Goal: Find specific page/section: Locate a particular part of the current website

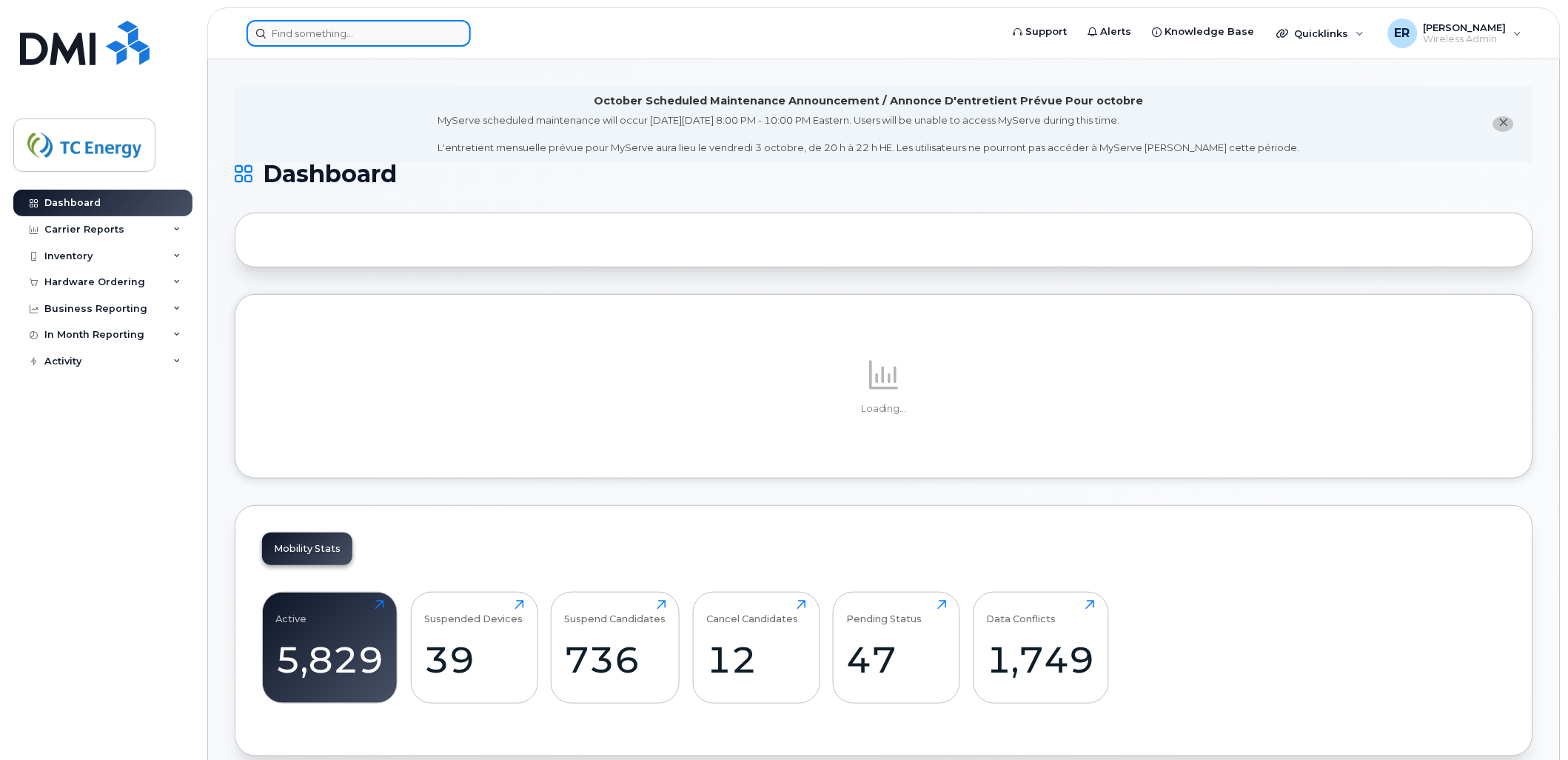
click at [283, 24] on input at bounding box center [358, 33] width 224 height 27
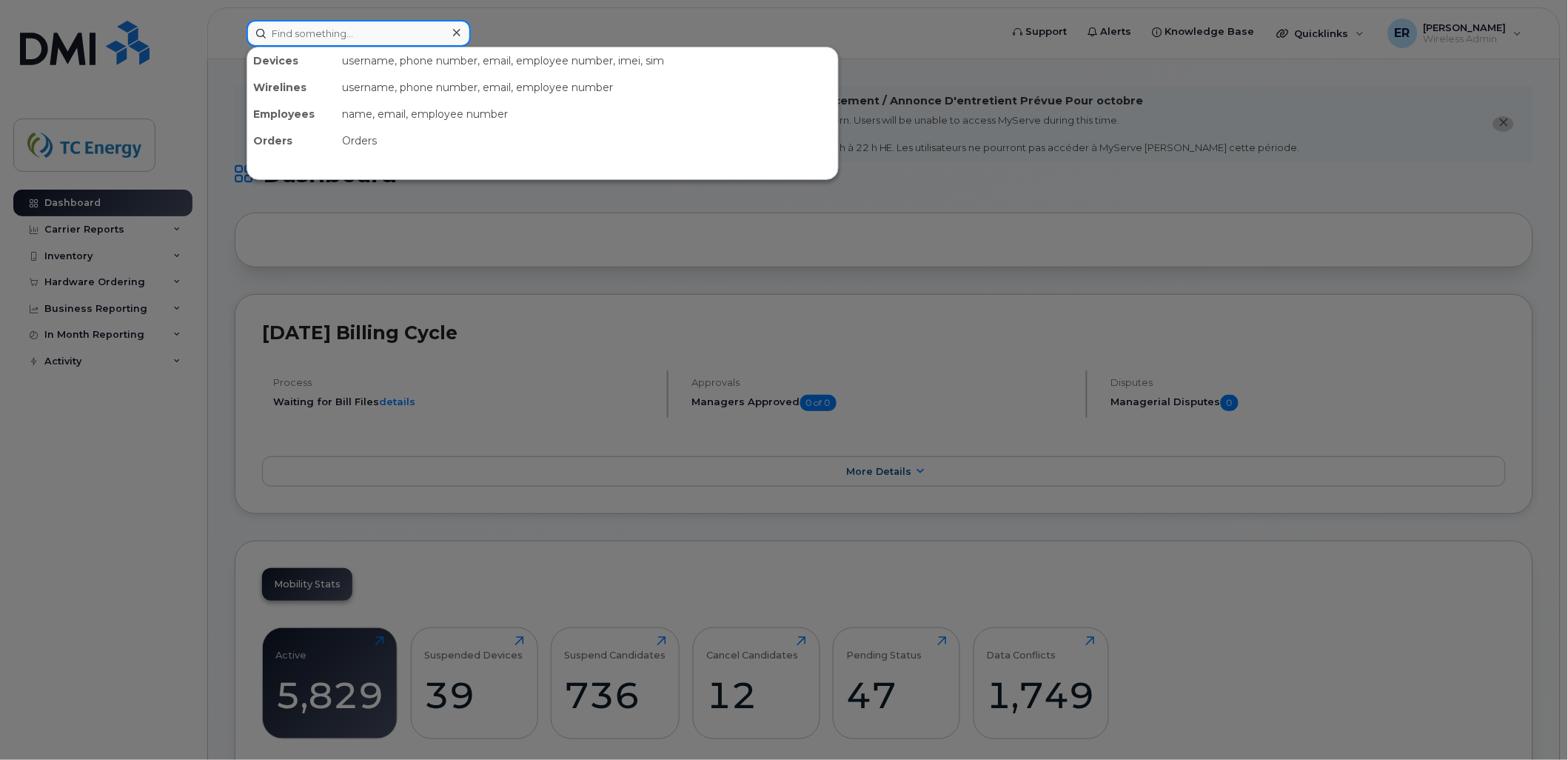
paste input "5568681984"
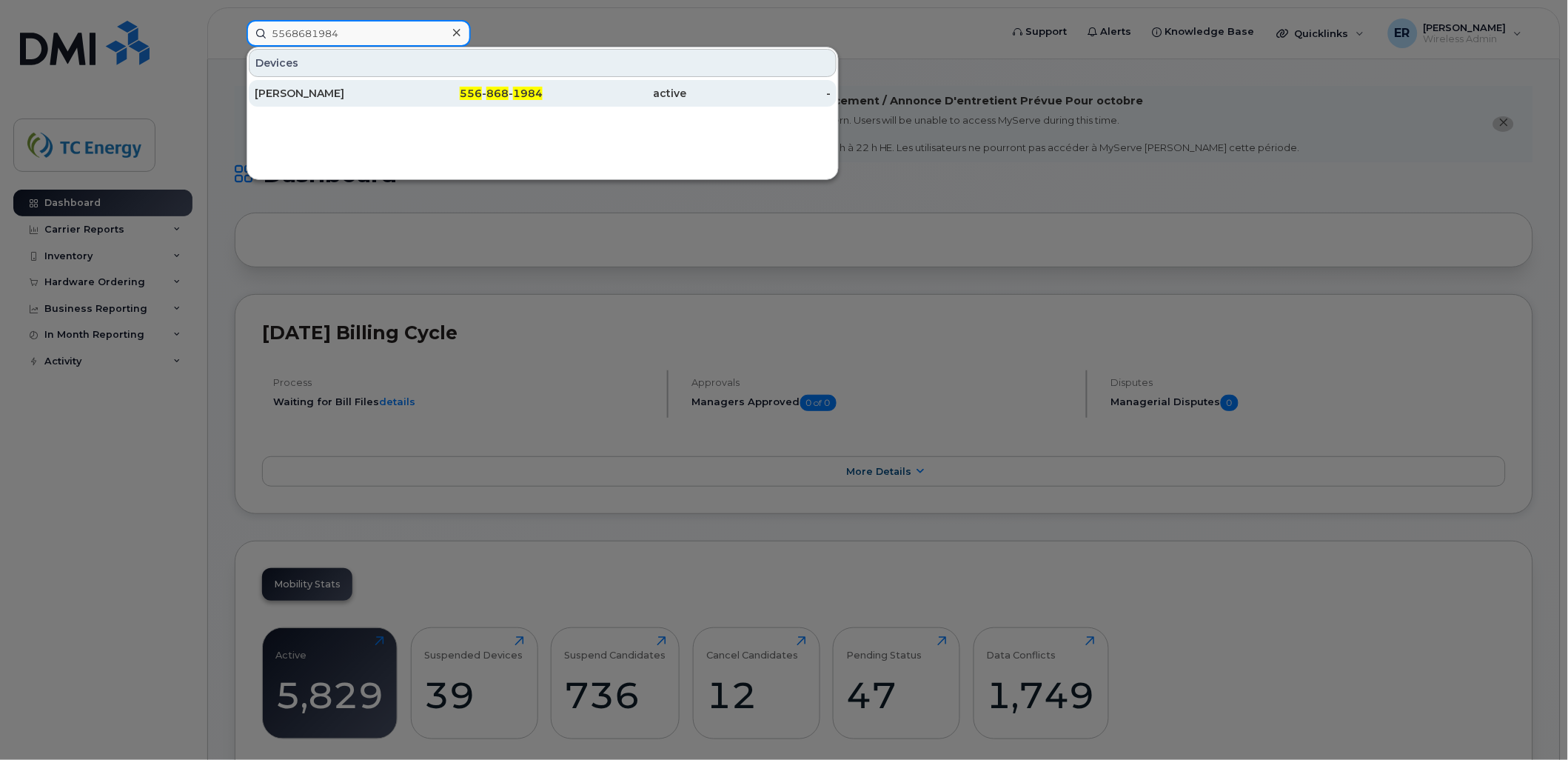
type input "5568681984"
drag, startPoint x: 345, startPoint y: 94, endPoint x: 356, endPoint y: 98, distance: 11.7
click at [344, 94] on div "[PERSON_NAME]" at bounding box center [327, 93] width 144 height 14
